Goal: Book appointment/travel/reservation

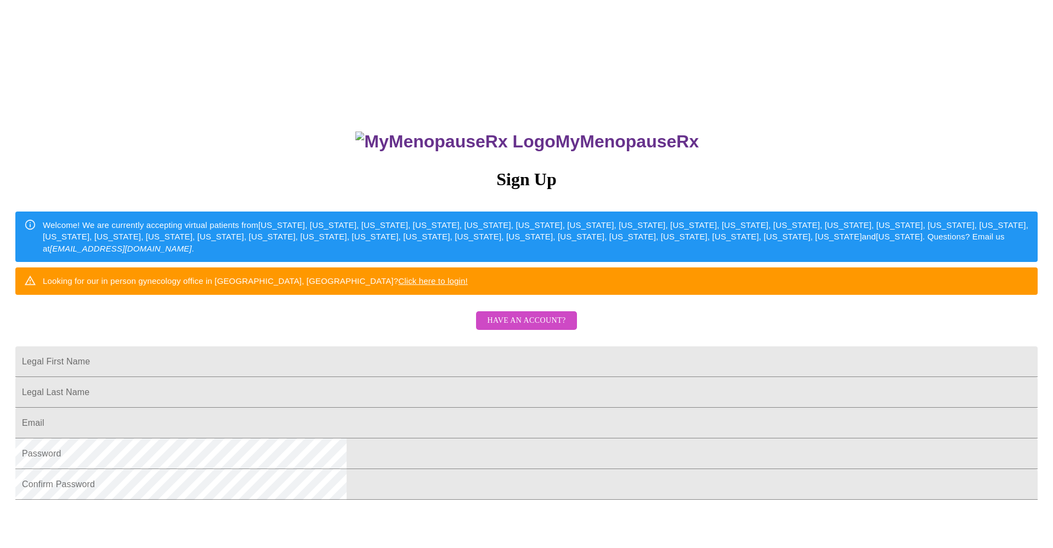
click at [531, 328] on span "Have an account?" at bounding box center [526, 321] width 78 height 14
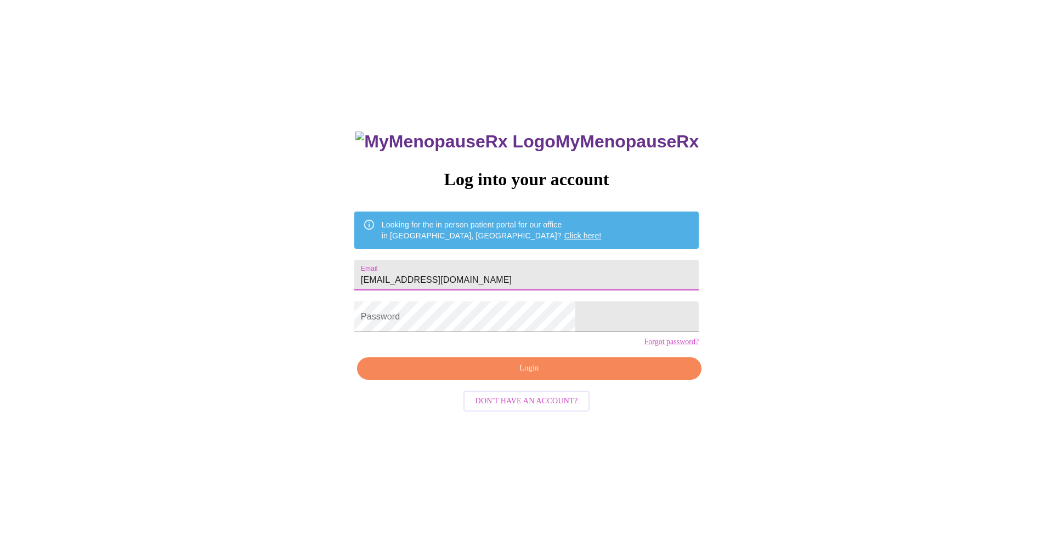
type input "[EMAIL_ADDRESS][DOMAIN_NAME]"
click at [504, 376] on span "Login" at bounding box center [529, 369] width 319 height 14
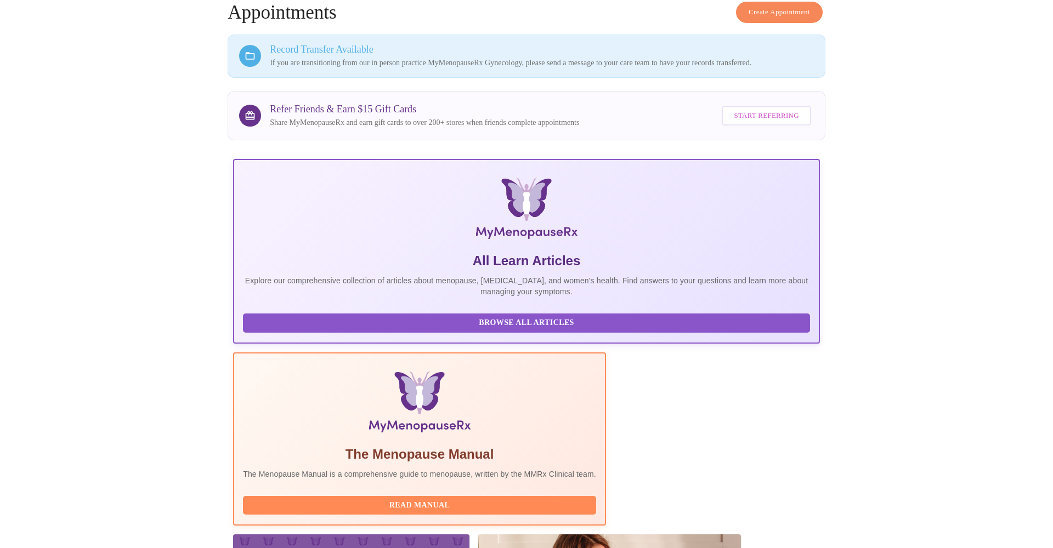
scroll to position [59, 0]
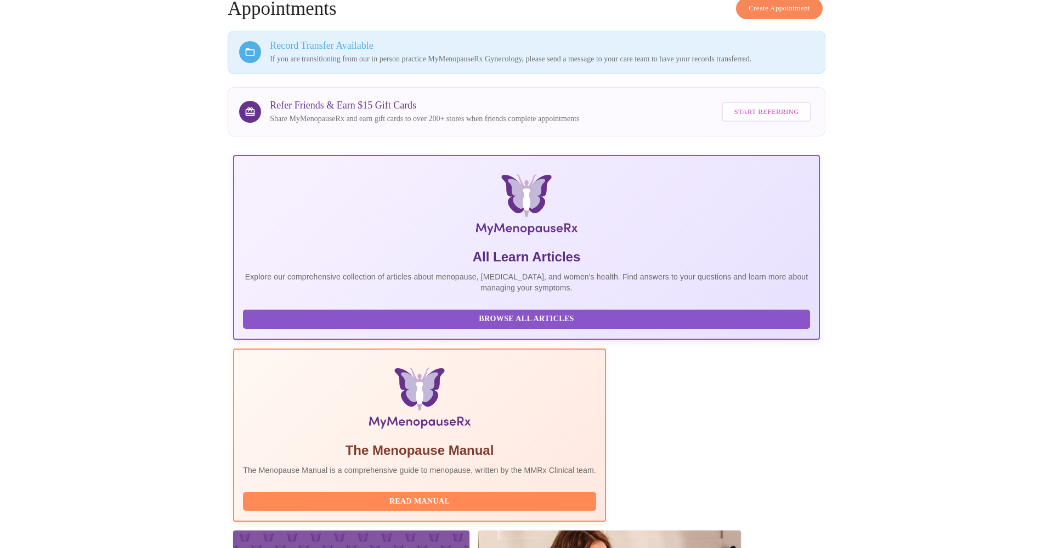
click at [256, 7] on h4 "Create Appointment Appointments" at bounding box center [527, 9] width 598 height 22
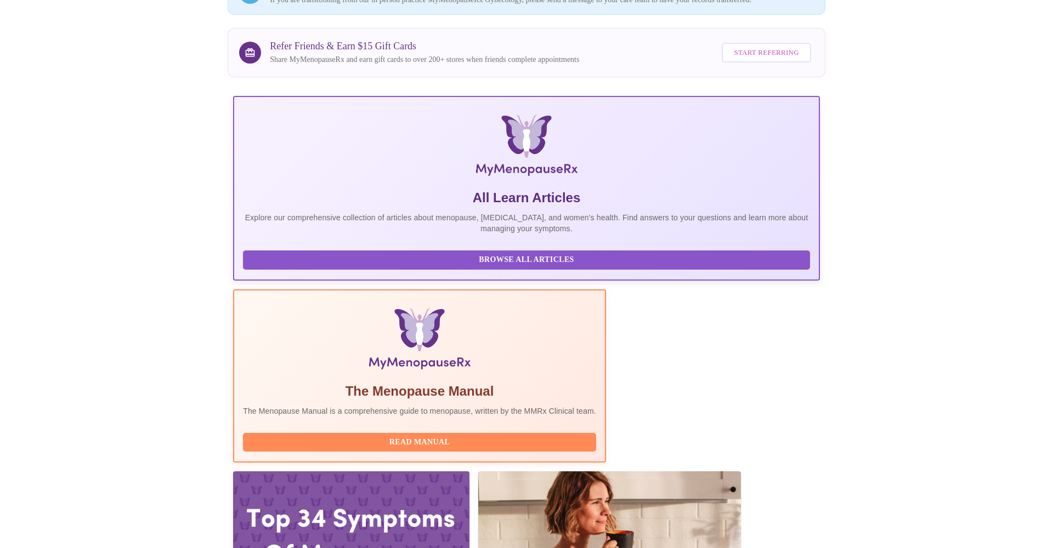
scroll to position [117, 0]
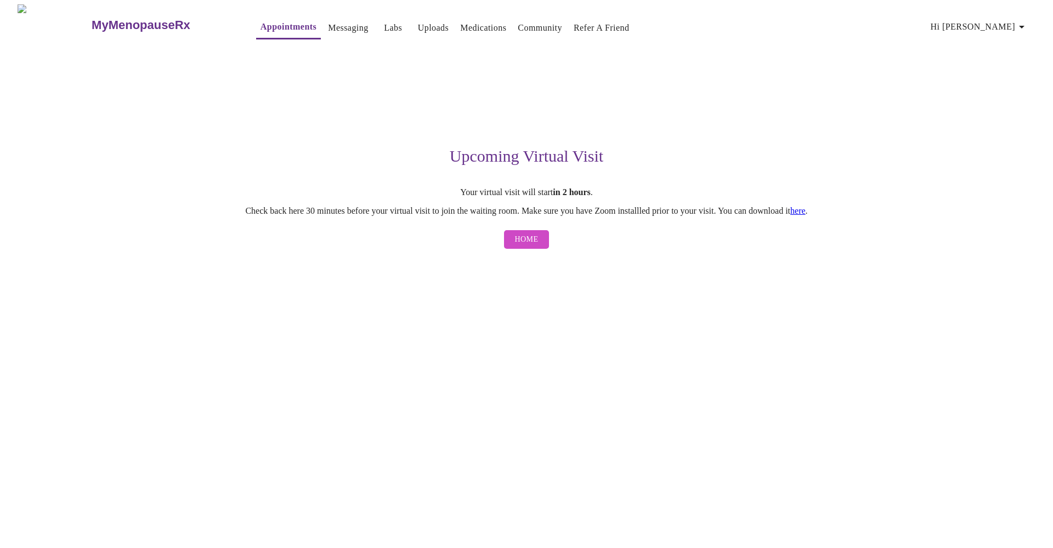
scroll to position [1, 1]
click at [542, 247] on button "Home" at bounding box center [527, 239] width 46 height 19
